Goal: Task Accomplishment & Management: Use online tool/utility

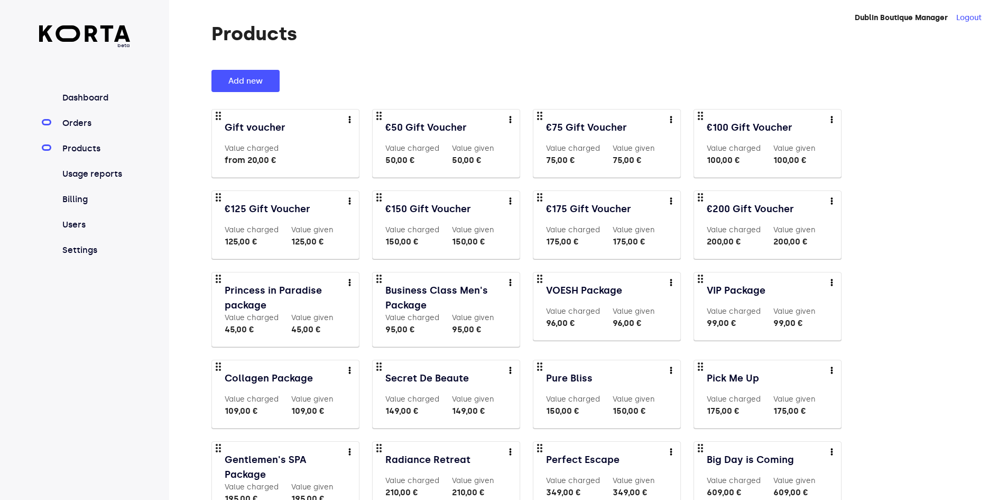
click at [95, 122] on link "Orders" at bounding box center [95, 123] width 70 height 13
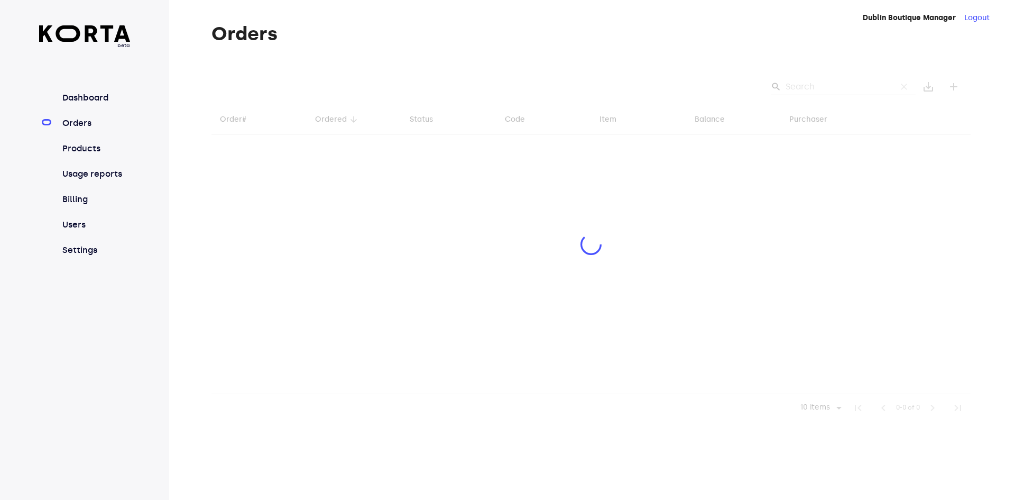
click at [817, 86] on div at bounding box center [590, 246] width 759 height 352
click at [820, 86] on div at bounding box center [590, 246] width 759 height 352
click at [821, 85] on div at bounding box center [590, 246] width 759 height 352
click at [833, 81] on div at bounding box center [590, 246] width 759 height 352
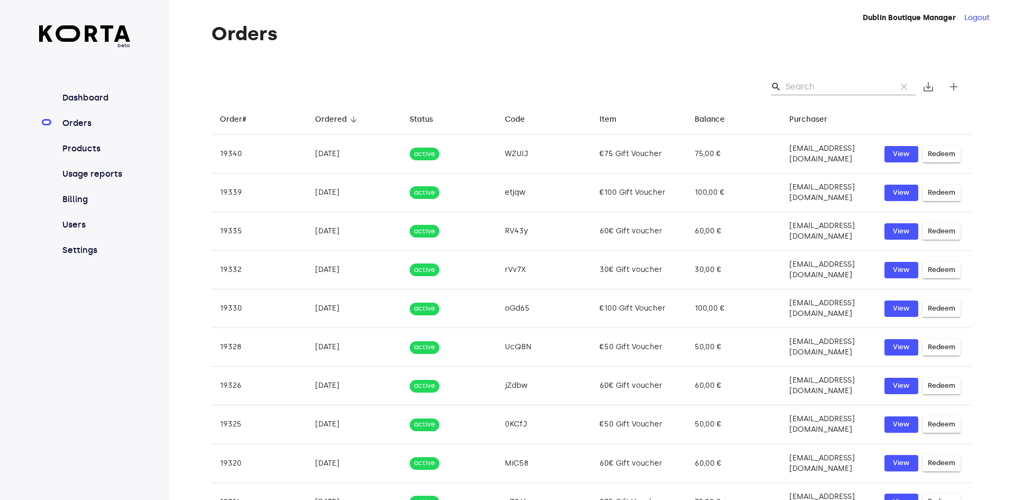
click at [805, 84] on input "Search" at bounding box center [837, 86] width 103 height 17
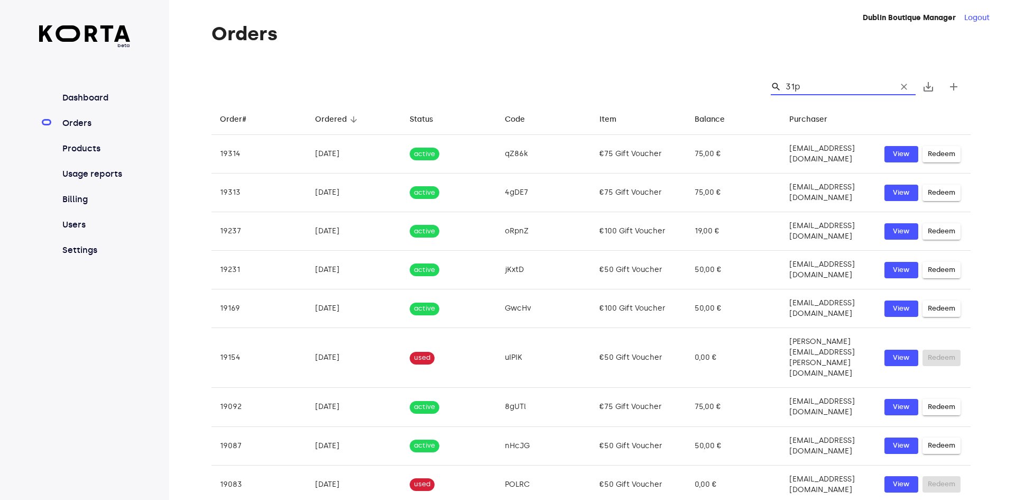
type input "31pp"
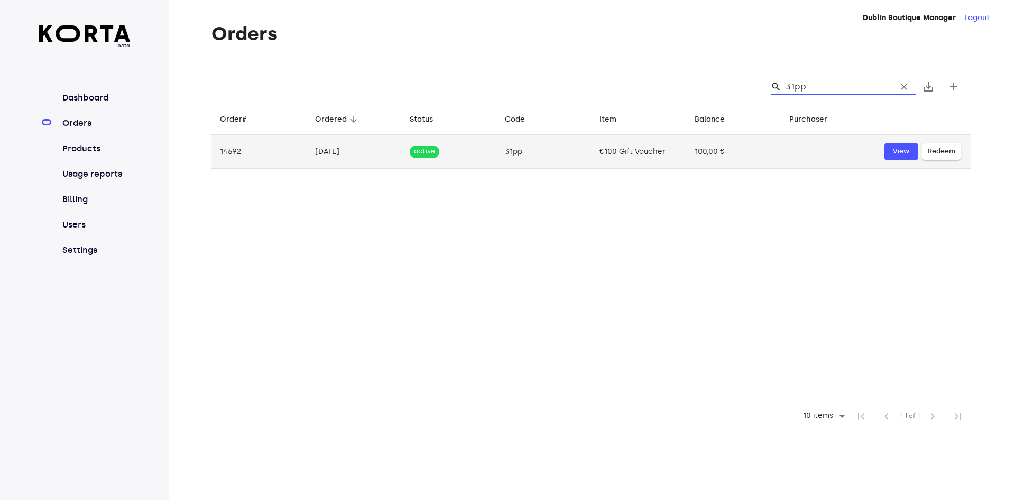
click at [952, 152] on span "Redeem" at bounding box center [941, 151] width 27 height 12
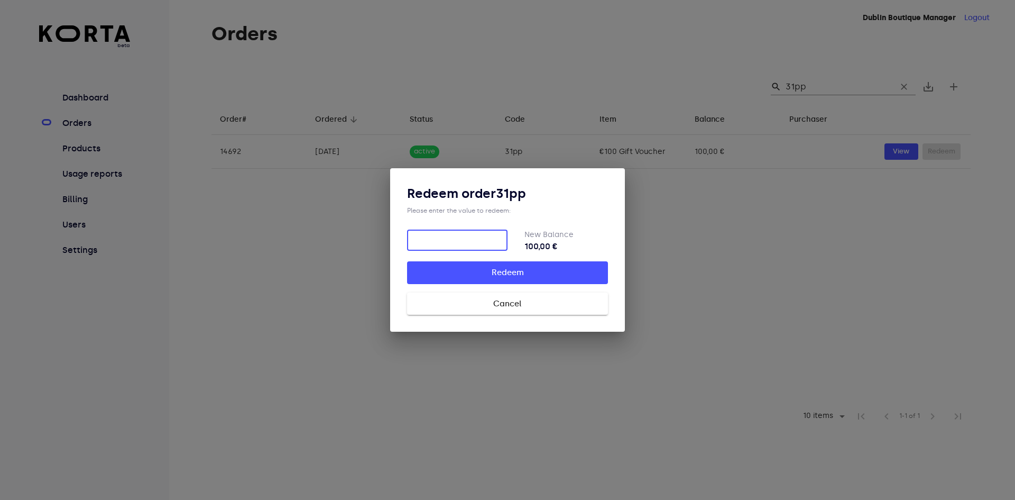
click at [525, 315] on div "Redeem order 31pp Please enter the value to redeem: ​ New Balance 100,00 € Rede…" at bounding box center [507, 249] width 235 height 163
click at [480, 238] on input "number" at bounding box center [457, 239] width 100 height 21
type input "85"
click at [529, 267] on span "Redeem" at bounding box center [507, 272] width 167 height 14
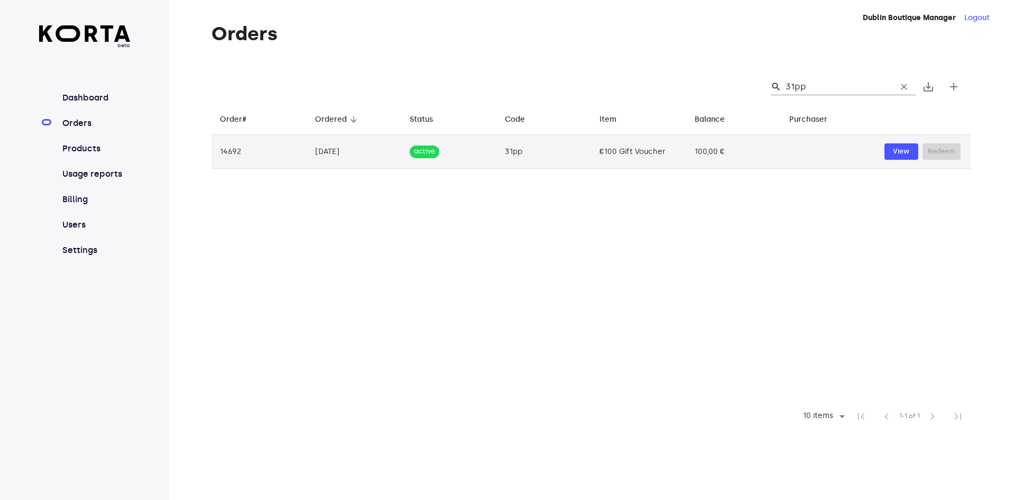
drag, startPoint x: 546, startPoint y: 152, endPoint x: 528, endPoint y: 153, distance: 17.5
click at [528, 153] on td "31pp" at bounding box center [543, 152] width 95 height 34
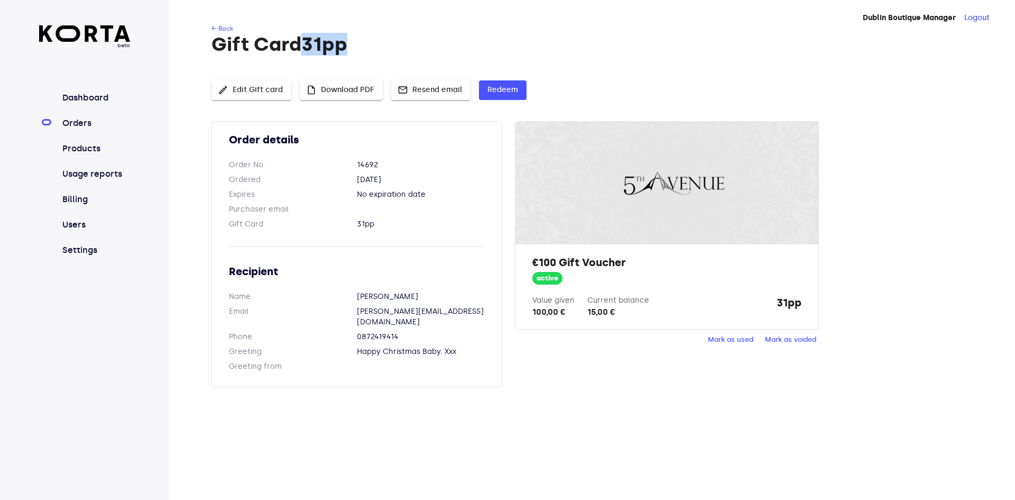
drag, startPoint x: 355, startPoint y: 43, endPoint x: 306, endPoint y: 44, distance: 49.2
click at [306, 44] on h1 "Gift Card 31pp" at bounding box center [590, 44] width 759 height 21
copy h1 "31pp"
